Goal: Information Seeking & Learning: Learn about a topic

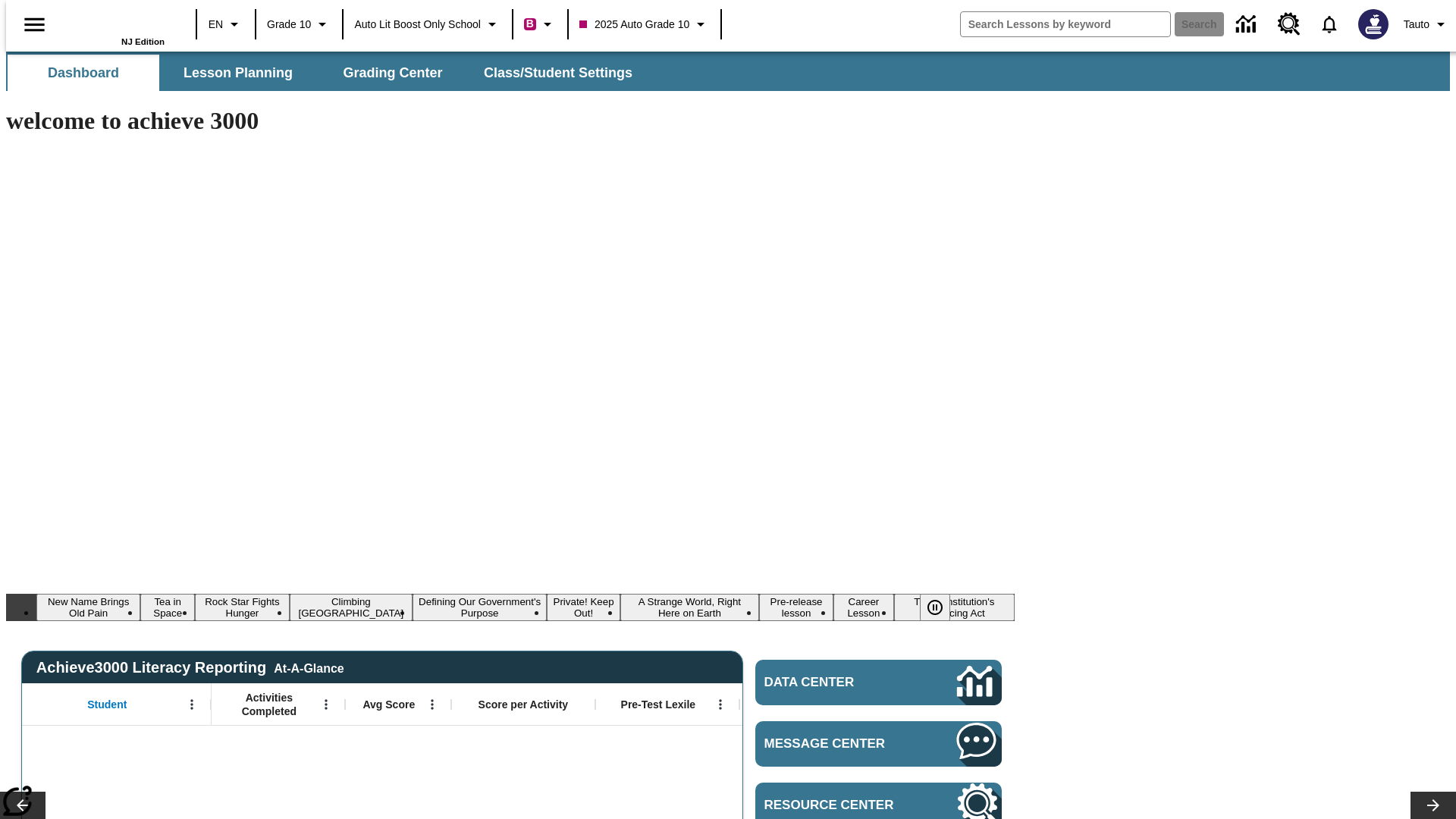
type input "-1"
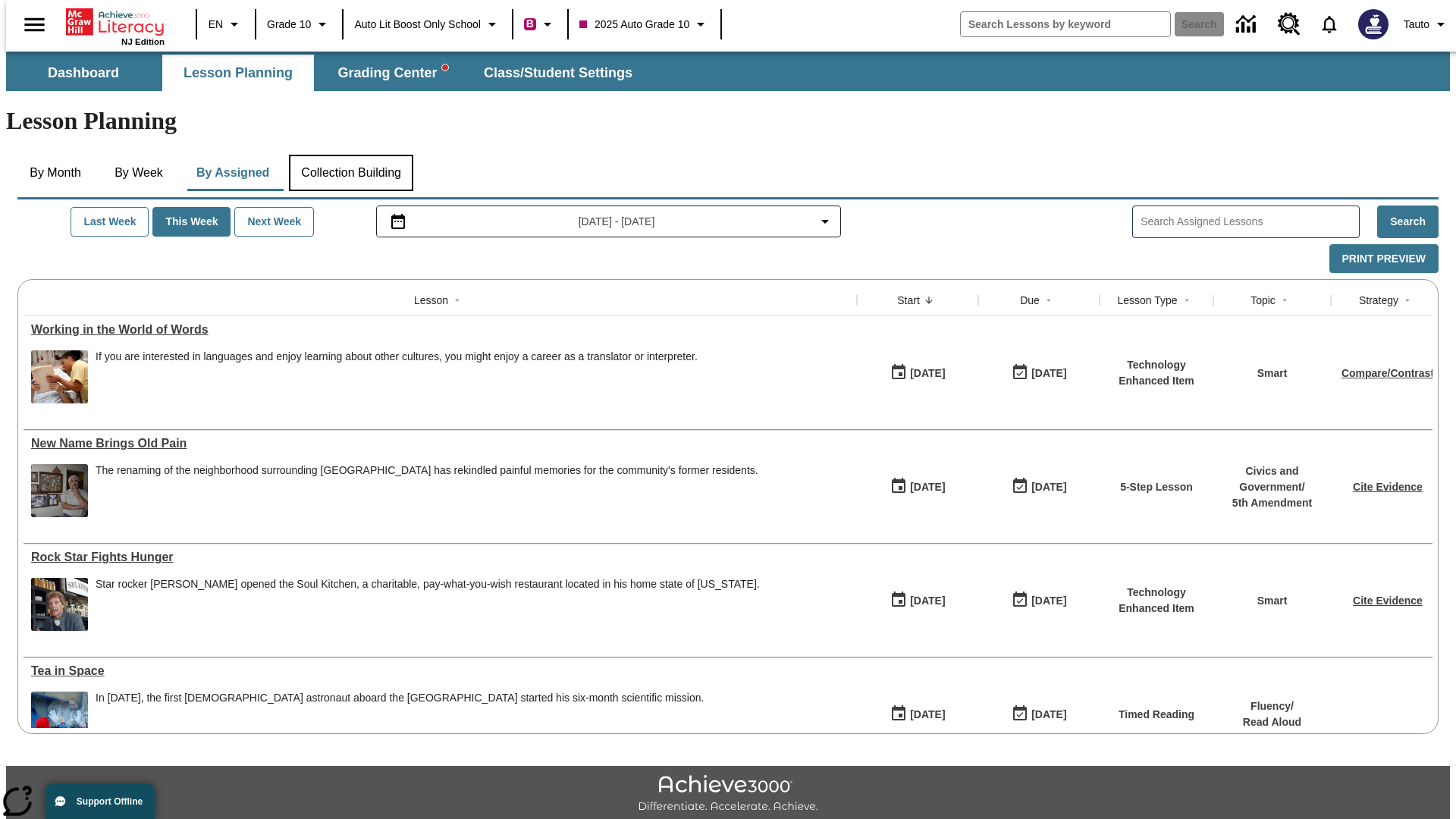
click at [350, 155] on button "Collection Building" at bounding box center [351, 173] width 124 height 36
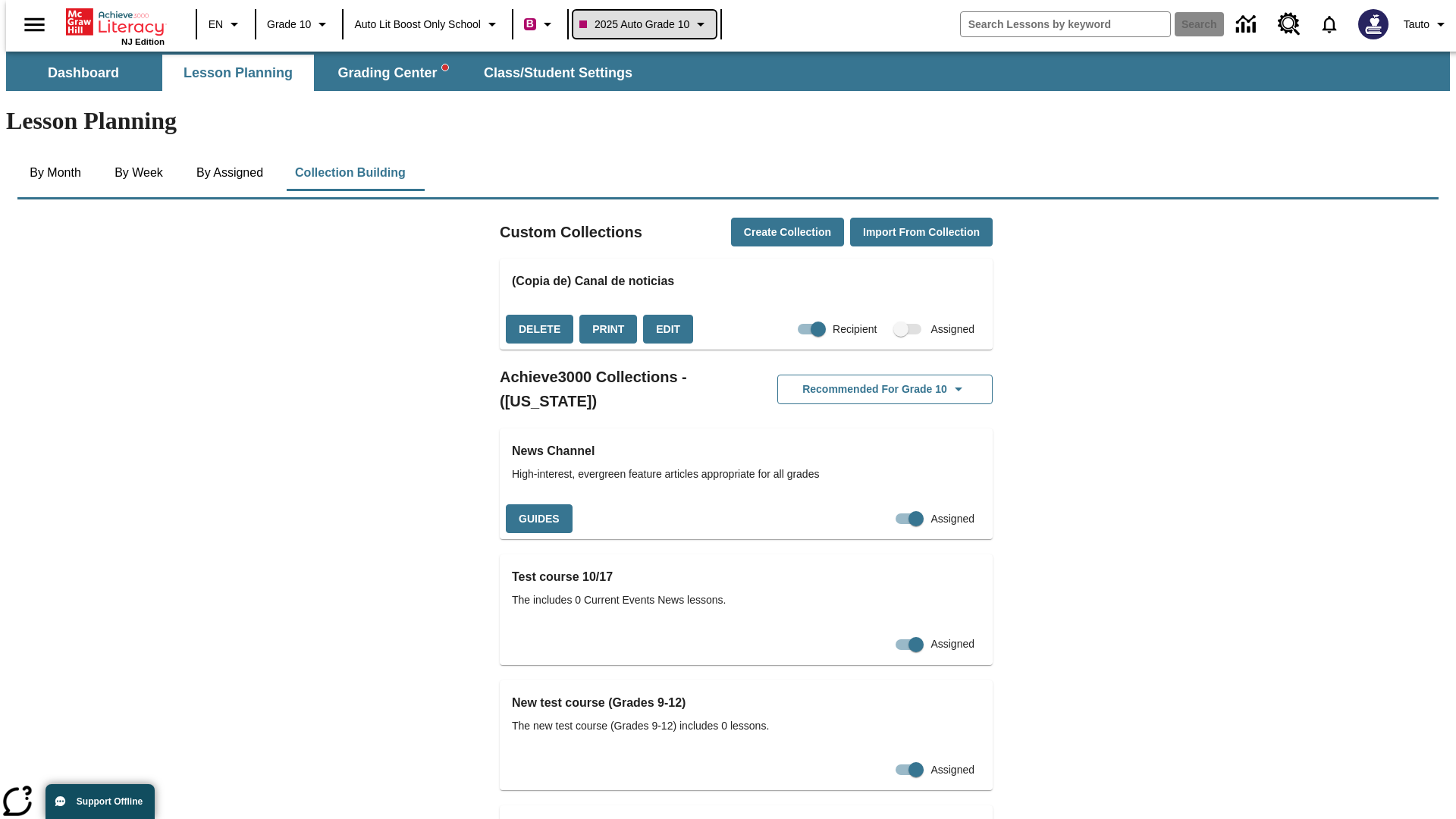
click at [645, 24] on span "2025 Auto Grade 10" at bounding box center [634, 24] width 110 height 16
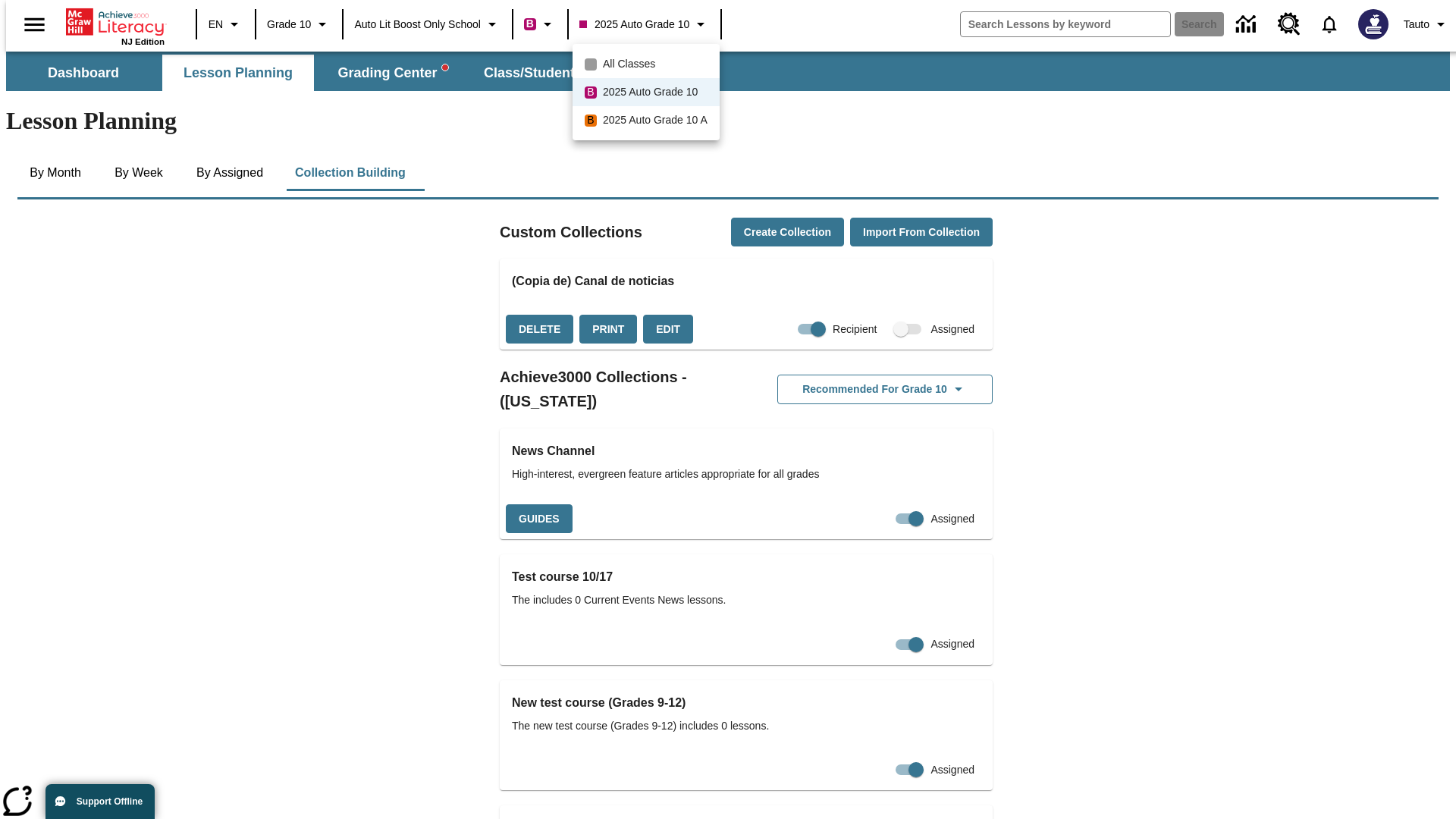
click at [648, 64] on span "All Classes" at bounding box center [629, 64] width 52 height 16
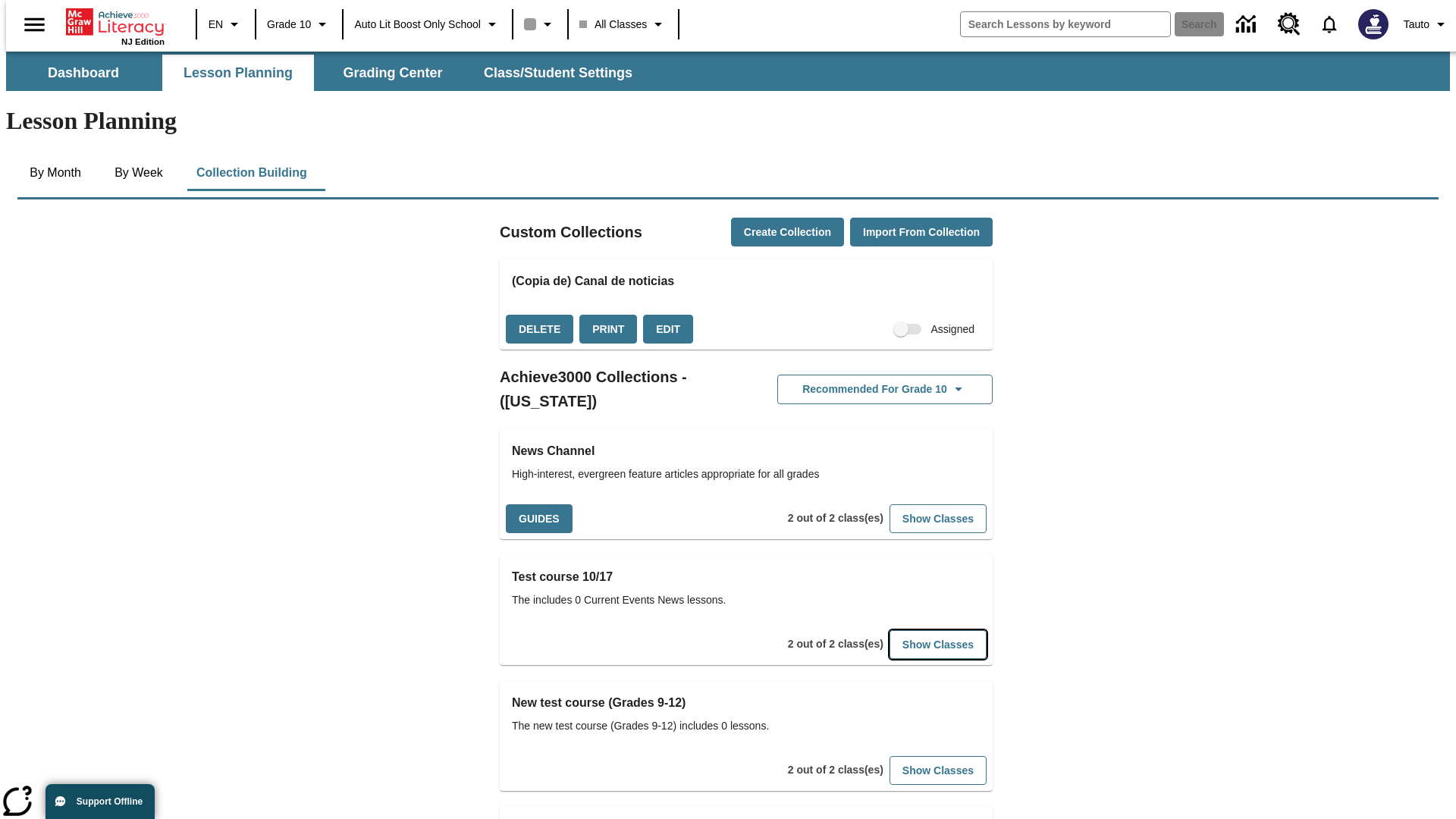
click at [915, 630] on button "Show Classes" at bounding box center [938, 645] width 97 height 30
